Goal: Information Seeking & Learning: Learn about a topic

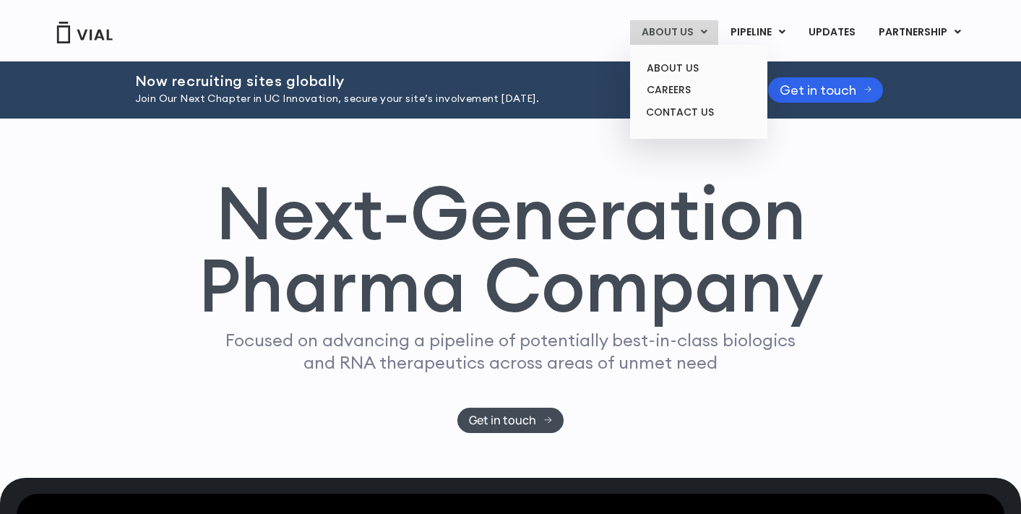
click at [692, 27] on link "ABOUT US" at bounding box center [674, 32] width 88 height 25
click at [678, 66] on link "ABOUT US" at bounding box center [698, 68] width 126 height 22
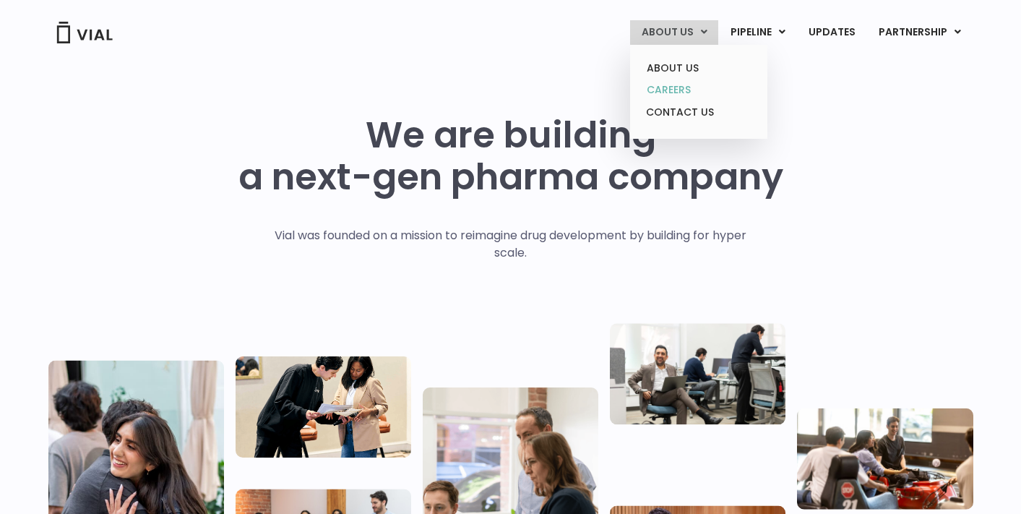
click at [677, 92] on link "CAREERS" at bounding box center [698, 90] width 126 height 22
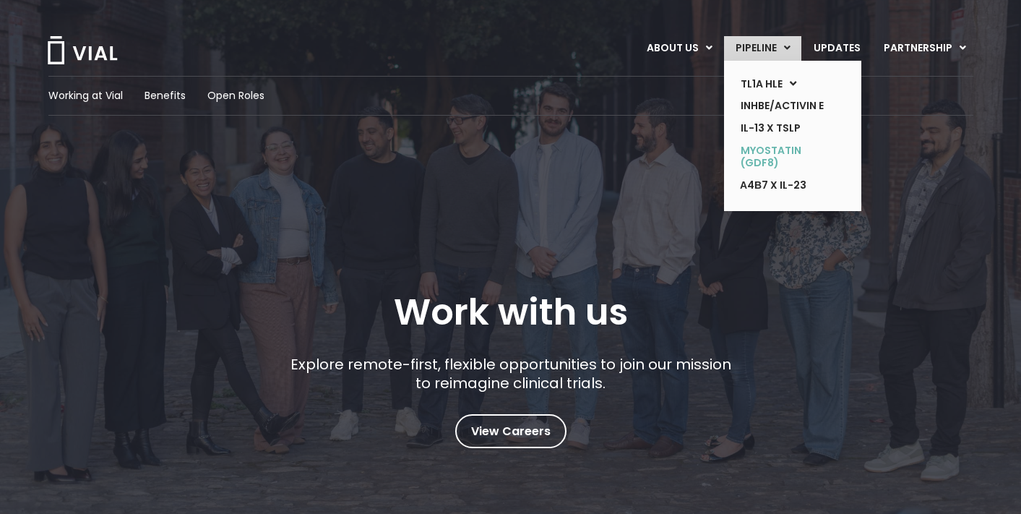
click at [764, 167] on link "MYOSTATIN (GDF8)" at bounding box center [781, 156] width 105 height 35
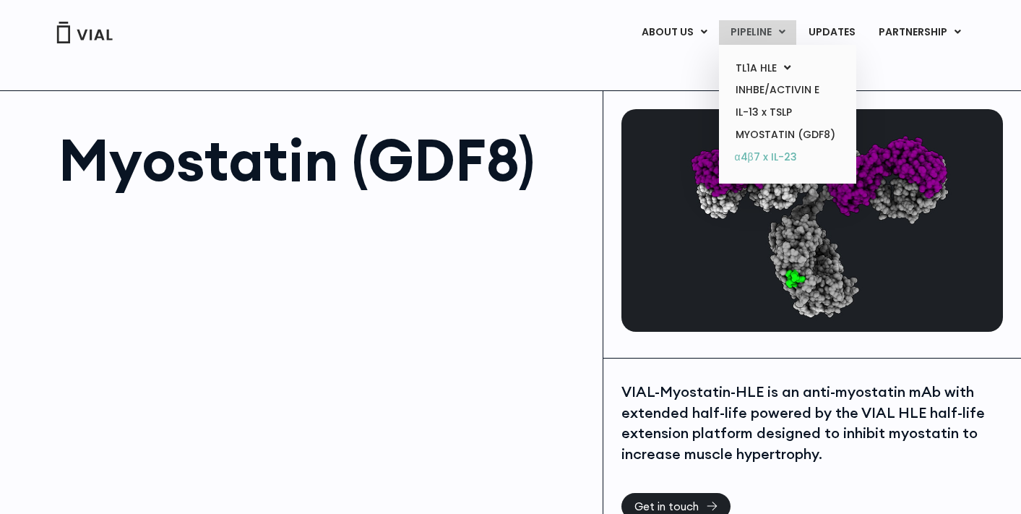
click at [754, 157] on link "α4β7 x IL-23" at bounding box center [787, 157] width 126 height 23
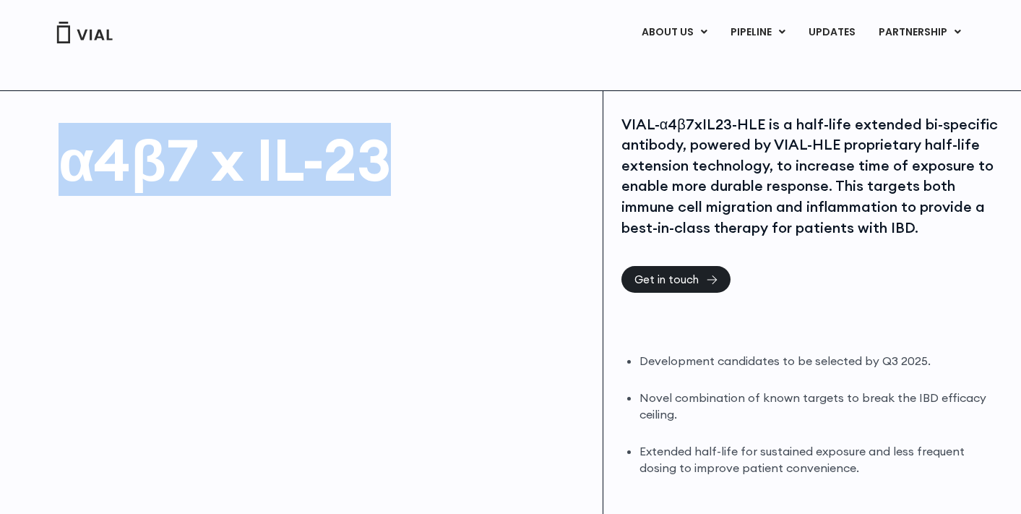
drag, startPoint x: 64, startPoint y: 159, endPoint x: 376, endPoint y: 190, distance: 313.7
click at [376, 189] on h1 "α4β7 x IL-23" at bounding box center [324, 160] width 530 height 58
copy h1 "α4β7 x IL-23"
